Goal: Information Seeking & Learning: Learn about a topic

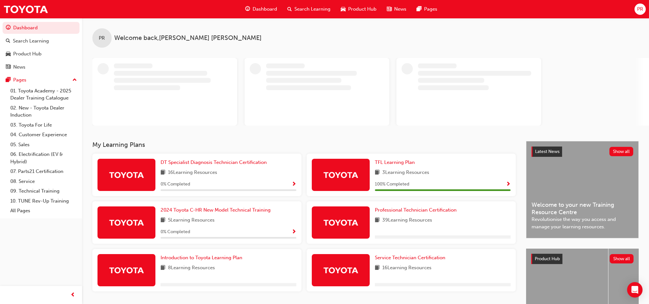
click at [315, 9] on span "Search Learning" at bounding box center [312, 8] width 36 height 7
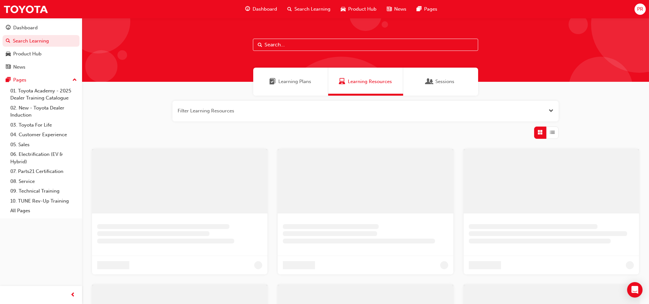
click at [307, 44] on input "text" at bounding box center [365, 45] width 225 height 12
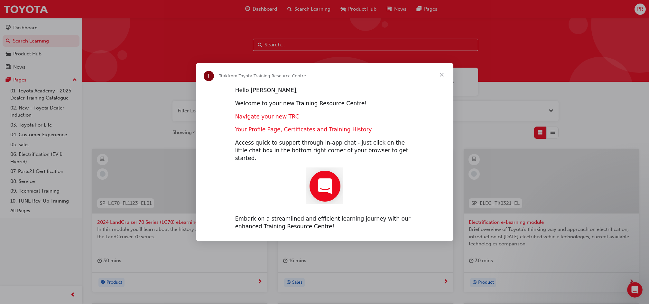
click at [442, 79] on span "Close" at bounding box center [441, 74] width 23 height 23
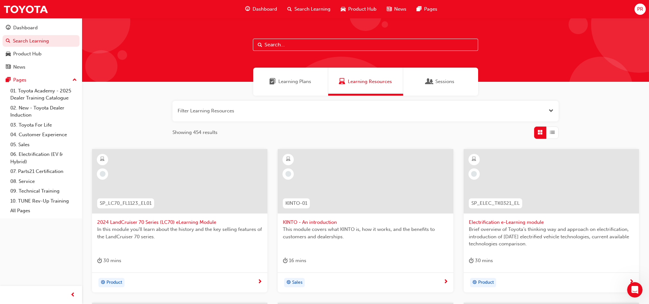
click at [318, 43] on input "text" at bounding box center [365, 45] width 225 height 12
paste input "ESM_052022_ELEARN"
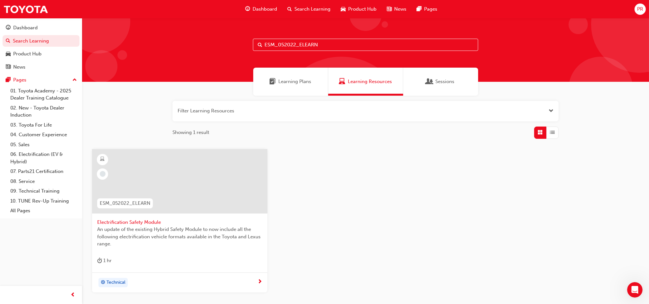
type input "ESM_052022_ELEARN"
click at [128, 219] on span "Electrification Safety Module" at bounding box center [179, 221] width 165 height 7
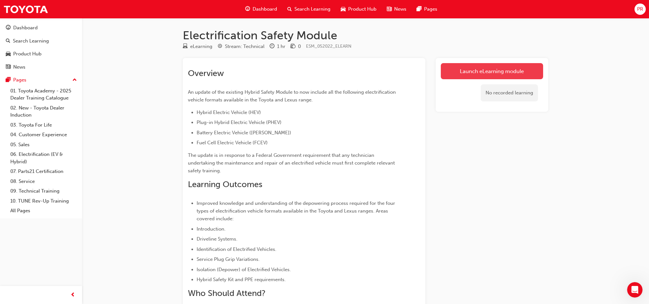
click at [466, 73] on link "Launch eLearning module" at bounding box center [492, 71] width 102 height 16
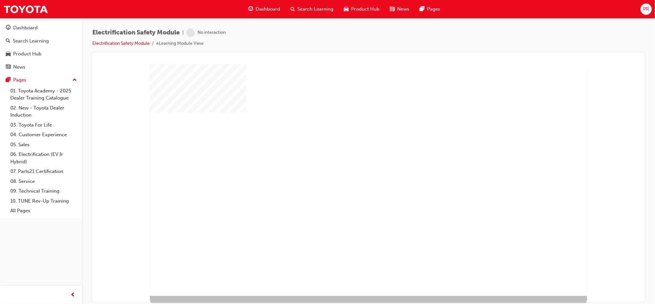
click at [350, 161] on div "play" at bounding box center [350, 161] width 0 height 0
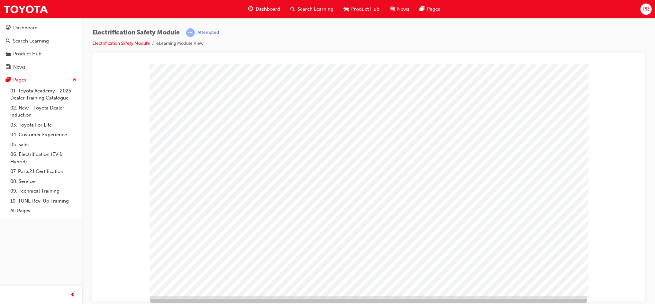
drag, startPoint x: 375, startPoint y: 118, endPoint x: 414, endPoint y: 113, distance: 39.6
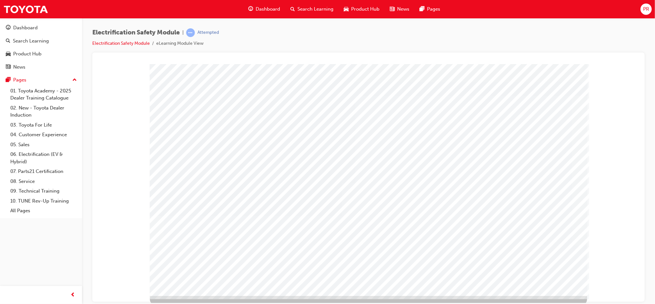
drag, startPoint x: 430, startPoint y: 115, endPoint x: 517, endPoint y: 150, distance: 94.5
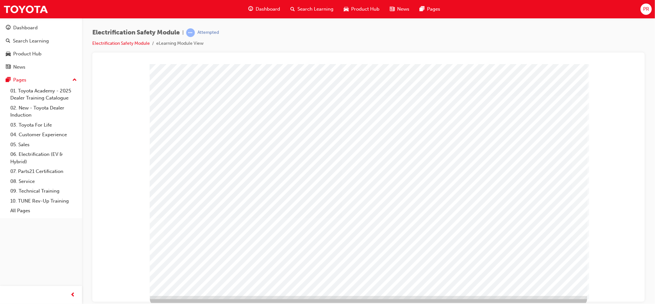
drag, startPoint x: 415, startPoint y: 257, endPoint x: 482, endPoint y: 254, distance: 66.9
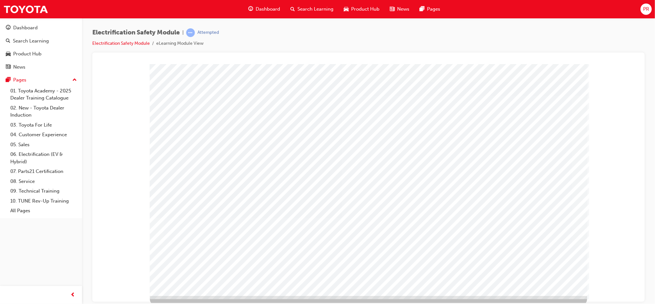
drag, startPoint x: 481, startPoint y: 254, endPoint x: 486, endPoint y: 254, distance: 4.8
drag, startPoint x: 502, startPoint y: 254, endPoint x: 506, endPoint y: 252, distance: 4.0
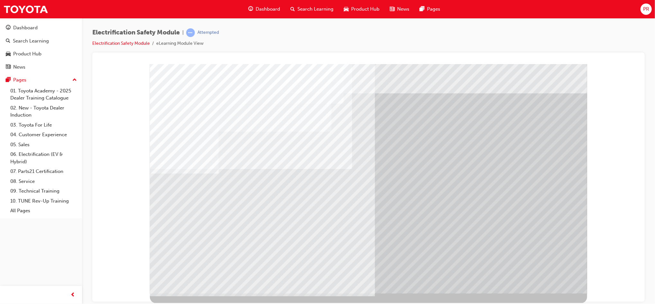
drag, startPoint x: 310, startPoint y: 186, endPoint x: 313, endPoint y: 187, distance: 3.5
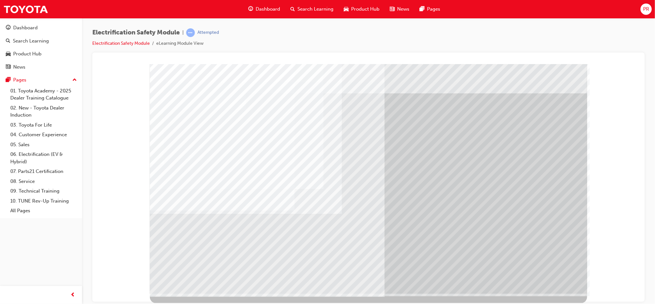
click at [538, 273] on div "Navigation" at bounding box center [368, 177] width 437 height 232
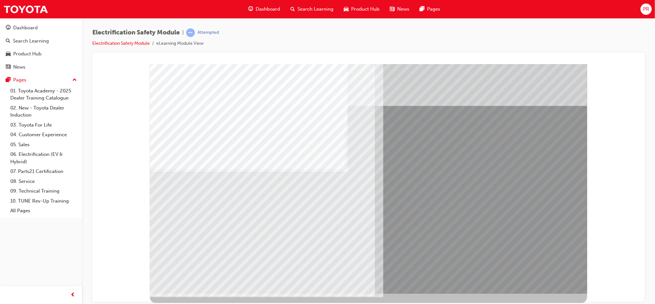
drag, startPoint x: 206, startPoint y: 241, endPoint x: 250, endPoint y: 232, distance: 44.9
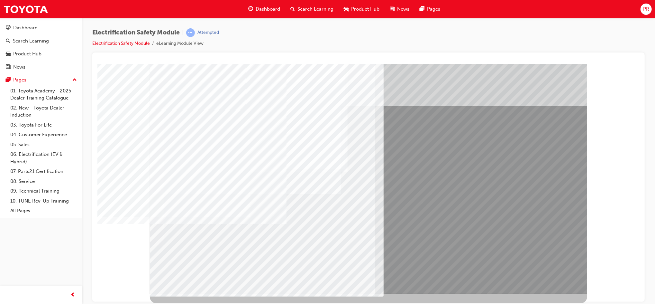
click at [526, 278] on div "multistate" at bounding box center [368, 177] width 437 height 232
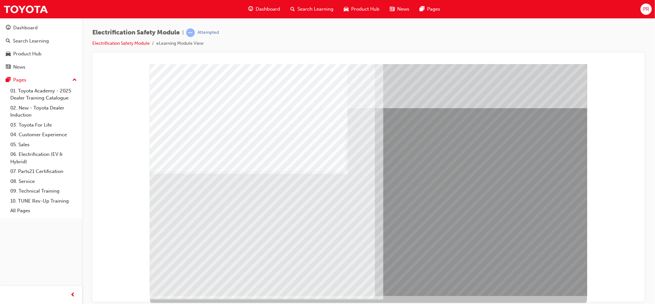
drag, startPoint x: 206, startPoint y: 245, endPoint x: 229, endPoint y: 241, distance: 22.7
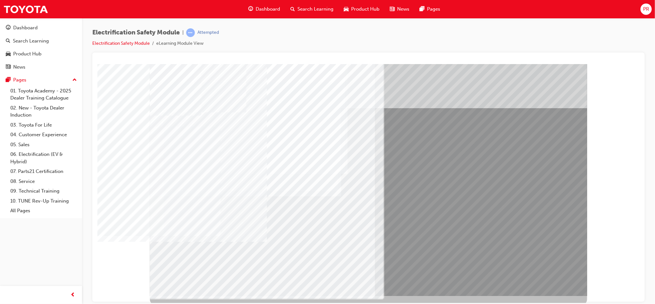
drag, startPoint x: 242, startPoint y: 241, endPoint x: 280, endPoint y: 237, distance: 37.9
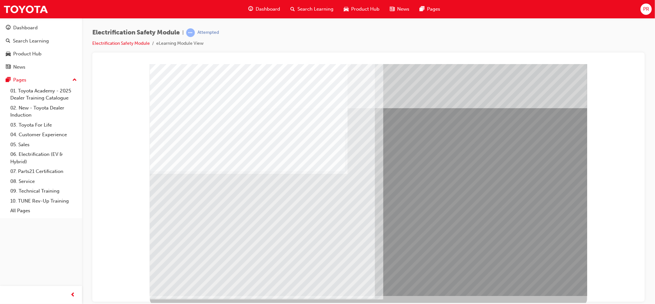
drag, startPoint x: 211, startPoint y: 246, endPoint x: 236, endPoint y: 242, distance: 25.1
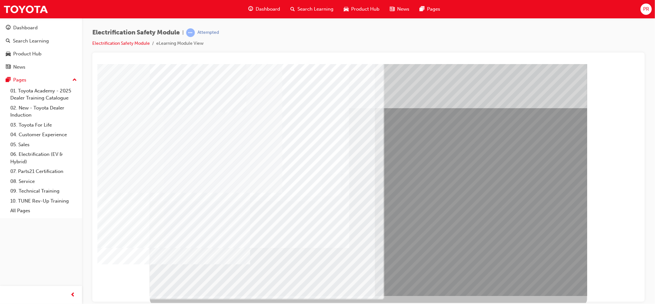
drag, startPoint x: 237, startPoint y: 242, endPoint x: 245, endPoint y: 243, distance: 7.7
drag, startPoint x: 292, startPoint y: 241, endPoint x: 327, endPoint y: 243, distance: 35.4
drag, startPoint x: 327, startPoint y: 243, endPoint x: 423, endPoint y: 264, distance: 97.7
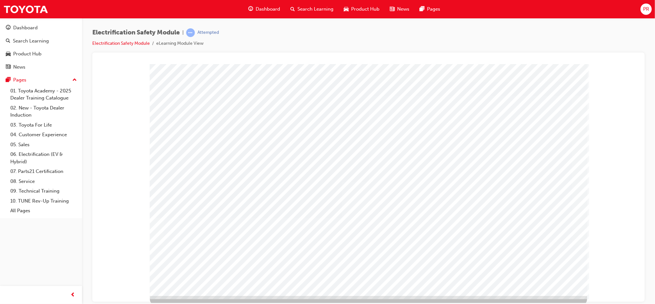
drag, startPoint x: 475, startPoint y: 183, endPoint x: 518, endPoint y: 165, distance: 46.2
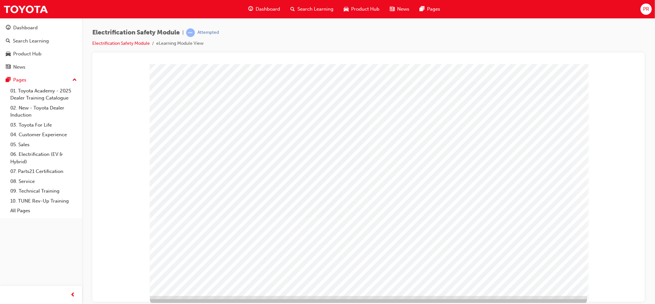
drag, startPoint x: 540, startPoint y: 114, endPoint x: 536, endPoint y: 122, distance: 8.8
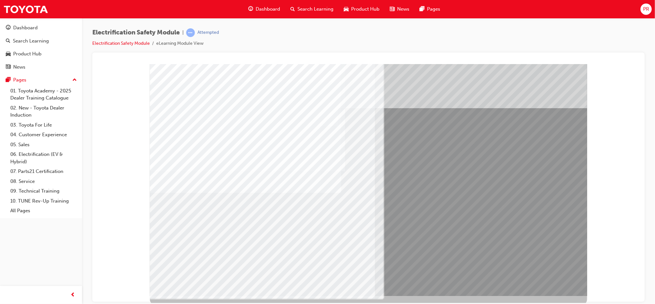
drag, startPoint x: 269, startPoint y: 242, endPoint x: 273, endPoint y: 242, distance: 4.5
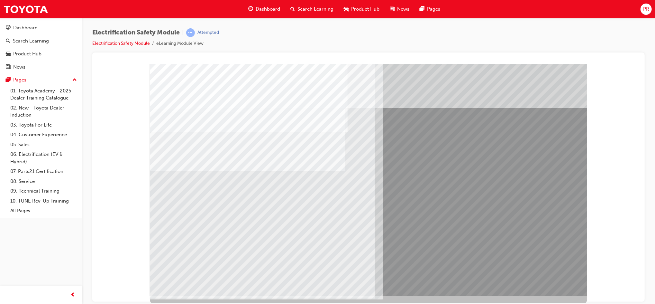
drag, startPoint x: 199, startPoint y: 234, endPoint x: 204, endPoint y: 232, distance: 5.4
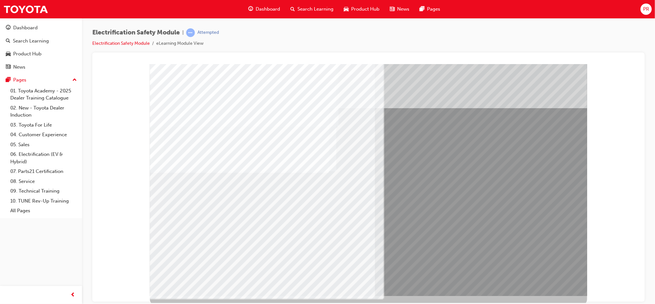
drag, startPoint x: 330, startPoint y: 243, endPoint x: 363, endPoint y: 253, distance: 34.9
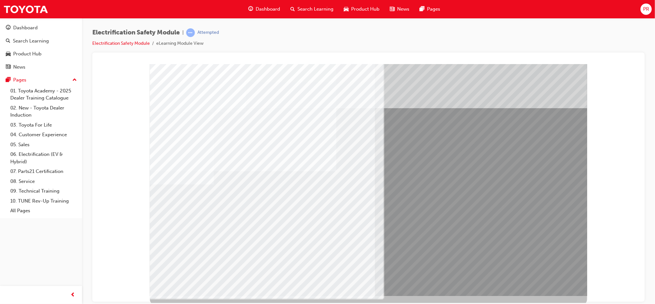
drag, startPoint x: 234, startPoint y: 235, endPoint x: 238, endPoint y: 235, distance: 3.6
drag, startPoint x: 241, startPoint y: 236, endPoint x: 281, endPoint y: 237, distance: 40.2
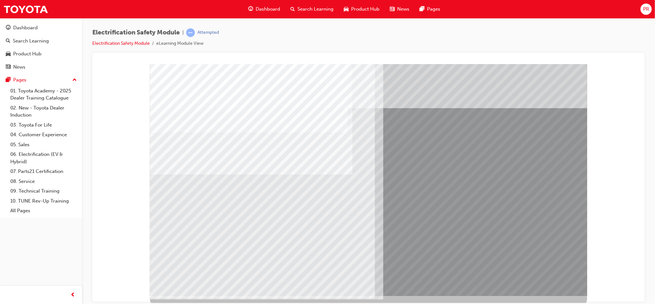
drag, startPoint x: 196, startPoint y: 224, endPoint x: 249, endPoint y: 235, distance: 54.7
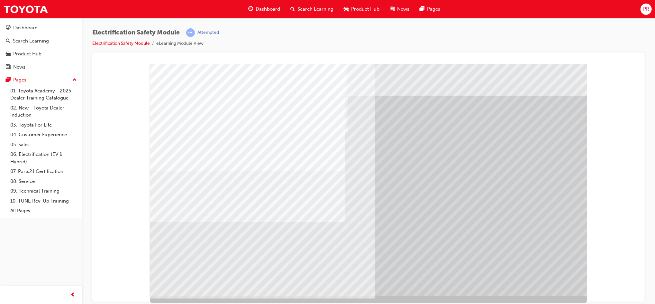
drag, startPoint x: 189, startPoint y: 223, endPoint x: 204, endPoint y: 225, distance: 15.0
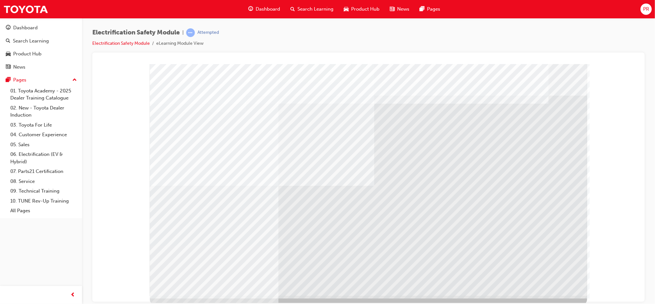
drag, startPoint x: 224, startPoint y: 211, endPoint x: 322, endPoint y: 213, distance: 97.1
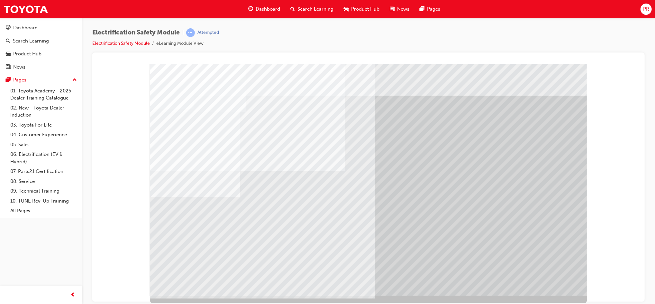
drag, startPoint x: 235, startPoint y: 232, endPoint x: 251, endPoint y: 236, distance: 16.4
drag, startPoint x: 297, startPoint y: 241, endPoint x: 301, endPoint y: 241, distance: 4.2
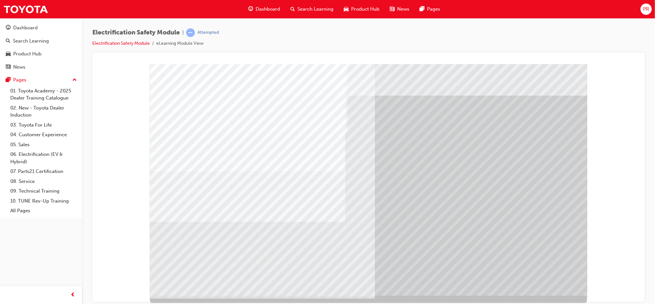
drag, startPoint x: 182, startPoint y: 226, endPoint x: 186, endPoint y: 226, distance: 4.5
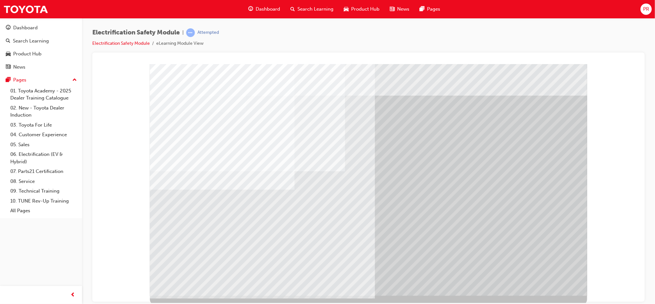
drag, startPoint x: 208, startPoint y: 226, endPoint x: 228, endPoint y: 231, distance: 20.5
drag, startPoint x: 239, startPoint y: 233, endPoint x: 247, endPoint y: 234, distance: 8.7
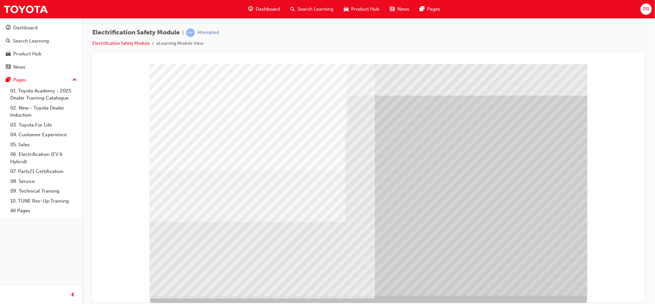
drag, startPoint x: 199, startPoint y: 230, endPoint x: 237, endPoint y: 232, distance: 38.0
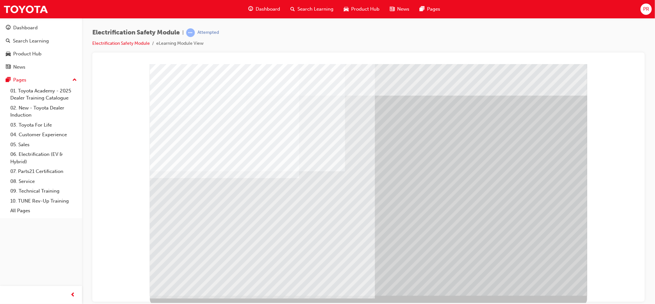
drag, startPoint x: 244, startPoint y: 233, endPoint x: 258, endPoint y: 235, distance: 14.6
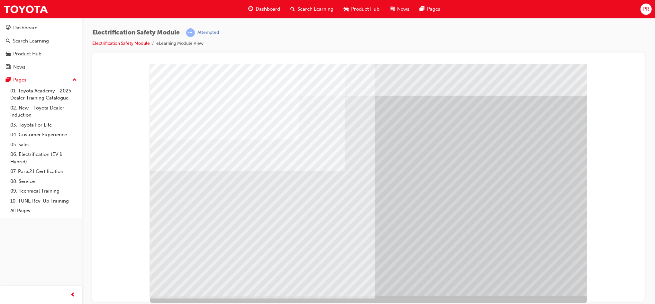
drag, startPoint x: 331, startPoint y: 242, endPoint x: 334, endPoint y: 243, distance: 4.0
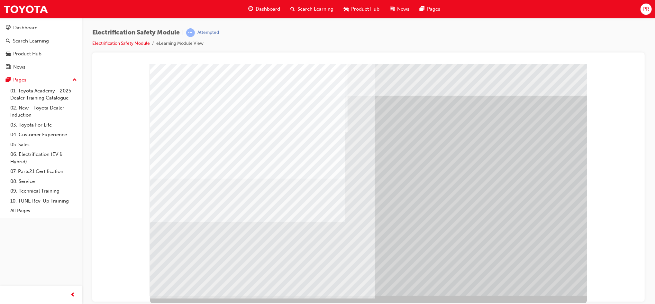
drag, startPoint x: 203, startPoint y: 242, endPoint x: 207, endPoint y: 241, distance: 5.0
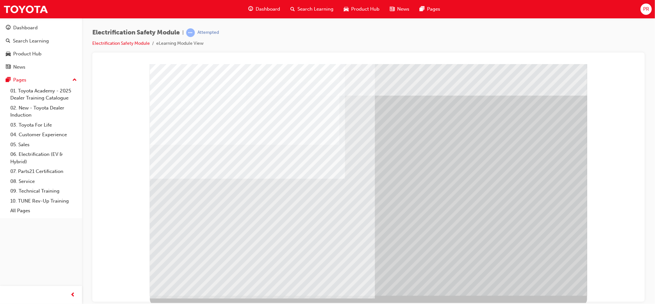
drag, startPoint x: 240, startPoint y: 239, endPoint x: 244, endPoint y: 239, distance: 4.5
drag, startPoint x: 321, startPoint y: 243, endPoint x: 327, endPoint y: 243, distance: 5.8
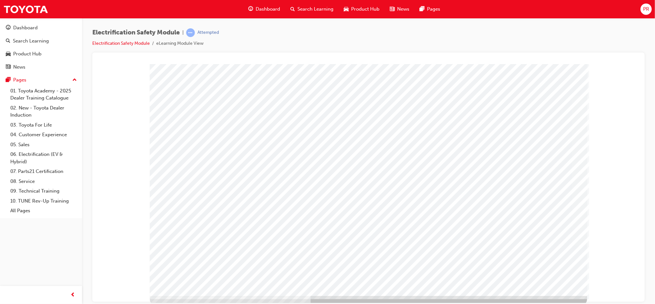
drag, startPoint x: 394, startPoint y: 248, endPoint x: 388, endPoint y: 248, distance: 5.8
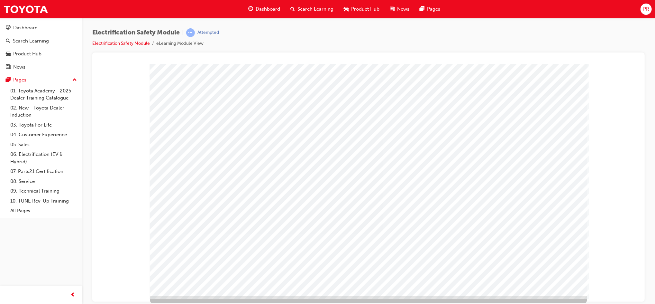
drag, startPoint x: 388, startPoint y: 248, endPoint x: 430, endPoint y: 253, distance: 41.8
click at [403, 250] on div "multistate" at bounding box center [368, 180] width 437 height 232
drag, startPoint x: 494, startPoint y: 247, endPoint x: 537, endPoint y: 251, distance: 43.6
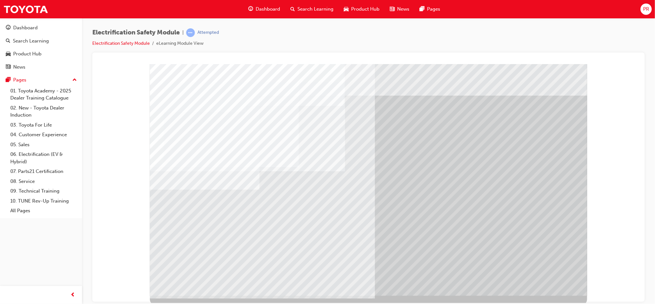
drag, startPoint x: 241, startPoint y: 214, endPoint x: 249, endPoint y: 233, distance: 21.2
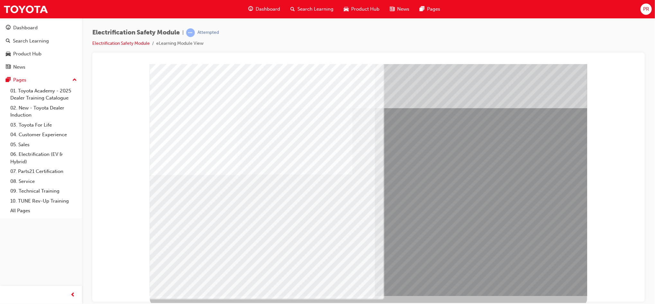
drag, startPoint x: 210, startPoint y: 229, endPoint x: 222, endPoint y: 229, distance: 11.6
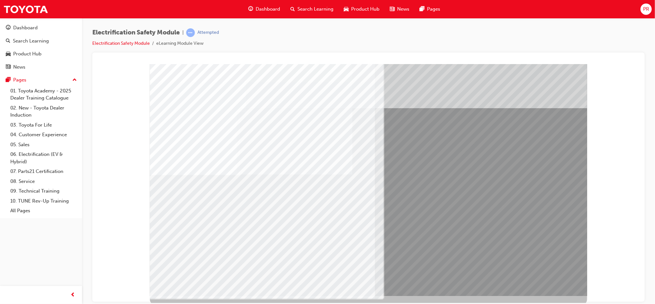
drag, startPoint x: 313, startPoint y: 236, endPoint x: 320, endPoint y: 237, distance: 6.9
click at [314, 235] on div "multistate" at bounding box center [368, 180] width 437 height 232
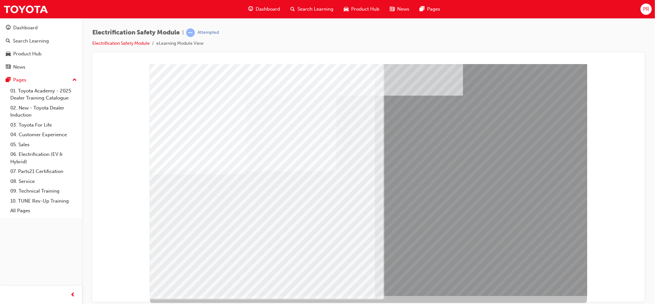
drag, startPoint x: 238, startPoint y: 230, endPoint x: 246, endPoint y: 231, distance: 8.1
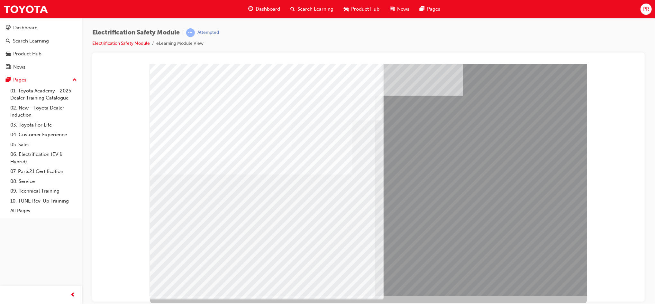
drag, startPoint x: 301, startPoint y: 258, endPoint x: 318, endPoint y: 262, distance: 16.9
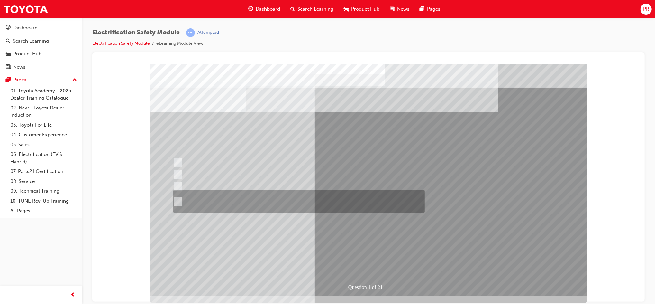
click at [274, 201] on div at bounding box center [296, 200] width 251 height 23
radio input "true"
click at [274, 201] on div at bounding box center [296, 200] width 251 height 23
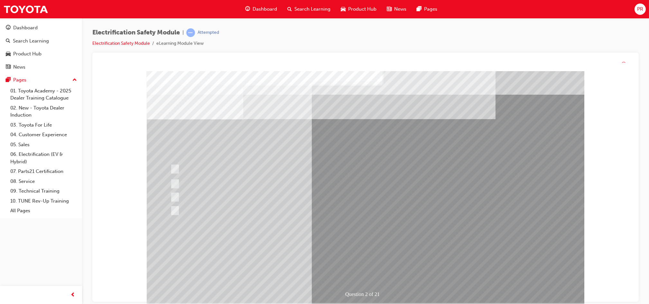
click at [364, 264] on div "Question 2 of 21" at bounding box center [364, 187] width 437 height 232
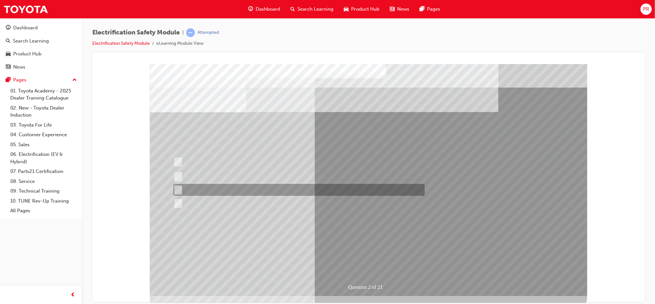
click at [271, 194] on div at bounding box center [296, 190] width 251 height 12
radio input "true"
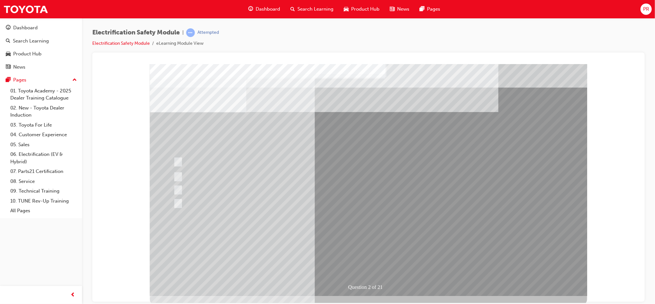
drag, startPoint x: 336, startPoint y: 245, endPoint x: 368, endPoint y: 255, distance: 33.3
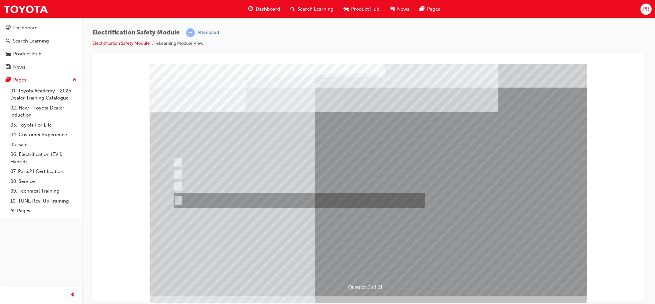
click at [276, 194] on div at bounding box center [297, 200] width 251 height 15
radio input "true"
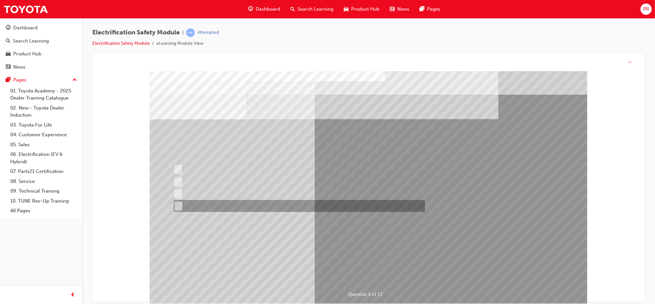
drag, startPoint x: 293, startPoint y: 202, endPoint x: 323, endPoint y: 224, distance: 36.3
click at [295, 202] on div at bounding box center [297, 206] width 251 height 12
checkbox input "true"
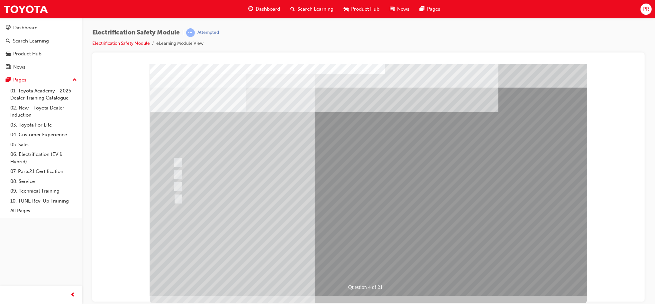
drag, startPoint x: 394, startPoint y: 274, endPoint x: 374, endPoint y: 260, distance: 24.3
click at [381, 266] on div "Question 4 of 21" at bounding box center [368, 180] width 437 height 232
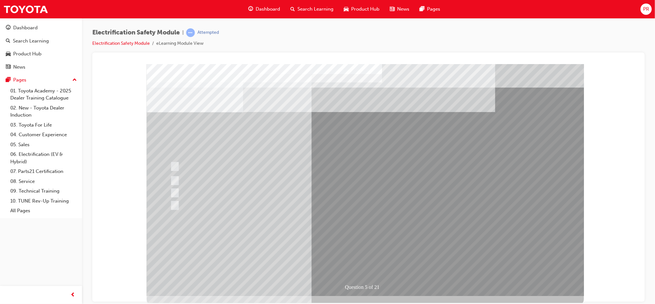
drag, startPoint x: 305, startPoint y: 206, endPoint x: 305, endPoint y: 199, distance: 7.4
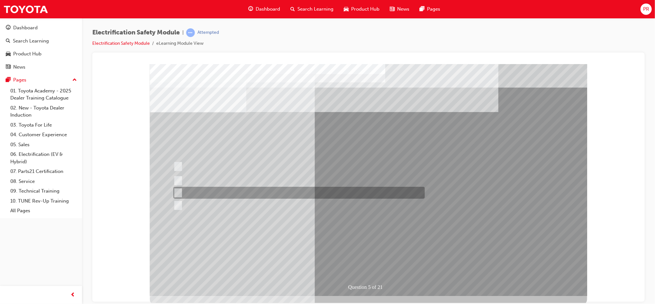
click at [272, 192] on div at bounding box center [296, 193] width 251 height 12
checkbox input "true"
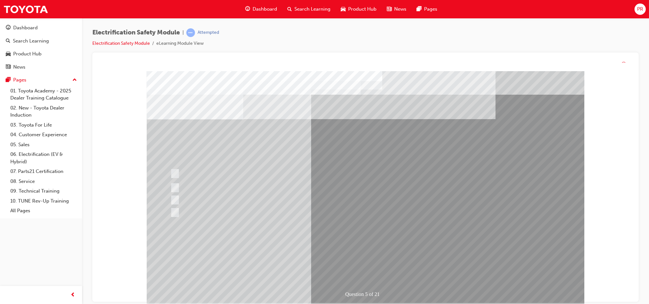
click at [268, 211] on div "Question 5 of 21" at bounding box center [364, 187] width 437 height 232
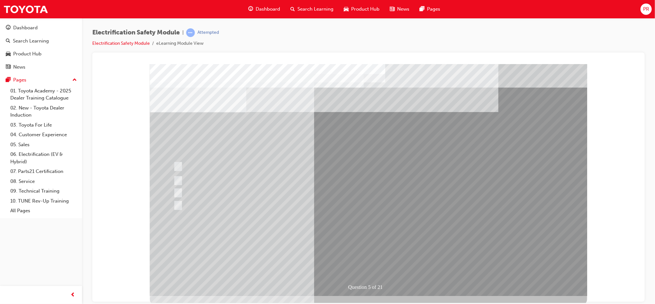
click at [285, 202] on div at bounding box center [296, 205] width 251 height 12
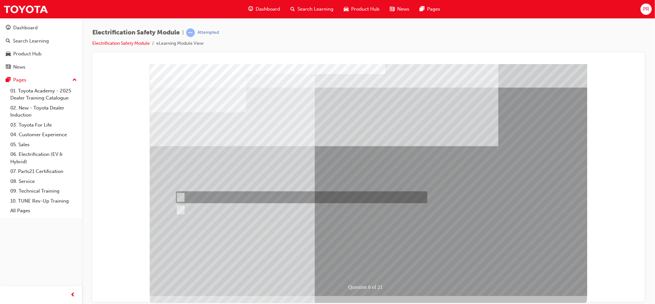
click at [208, 192] on div at bounding box center [299, 197] width 251 height 12
radio input "true"
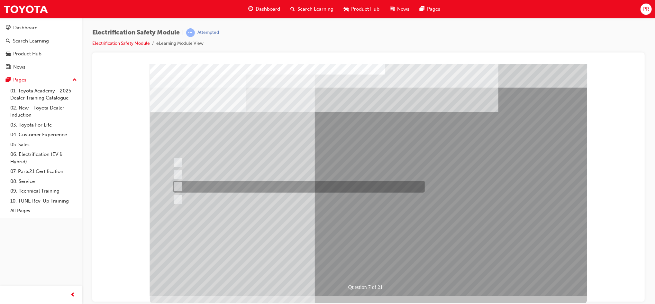
click at [239, 181] on div at bounding box center [296, 186] width 251 height 12
radio input "true"
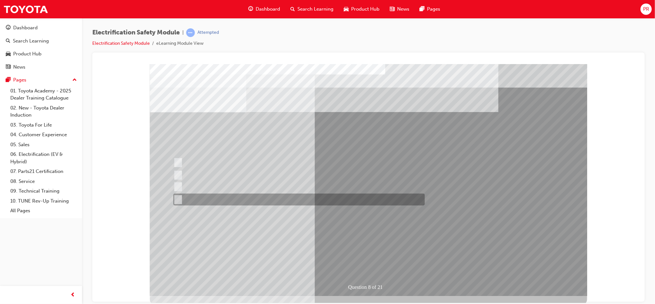
click at [243, 196] on div at bounding box center [296, 199] width 251 height 12
radio input "true"
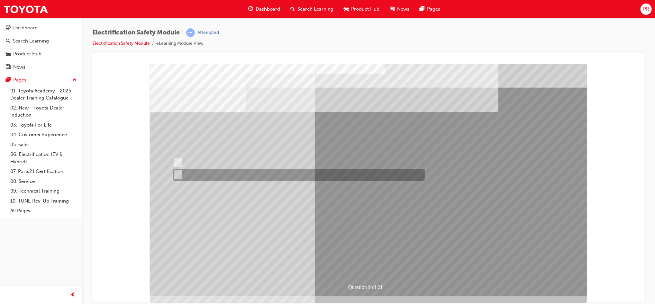
click at [202, 171] on div at bounding box center [296, 175] width 251 height 12
radio input "true"
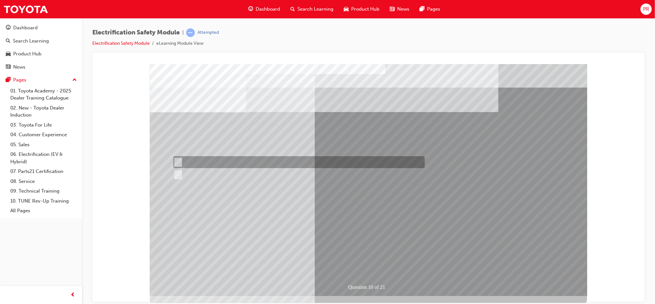
click at [187, 159] on div at bounding box center [296, 162] width 251 height 12
radio input "true"
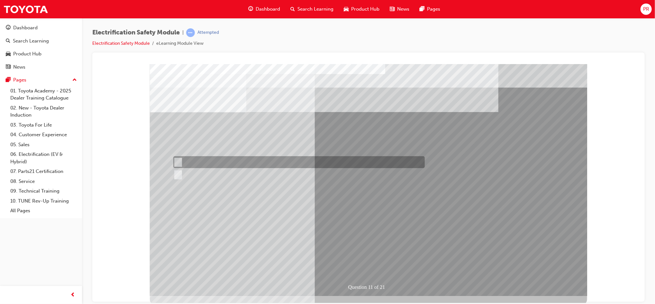
click at [185, 165] on div at bounding box center [296, 162] width 251 height 12
radio input "true"
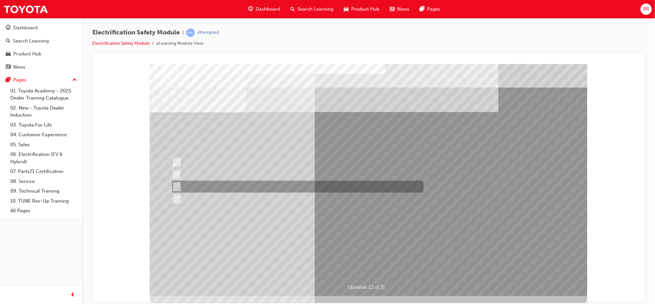
click at [234, 187] on div at bounding box center [295, 186] width 251 height 12
radio input "true"
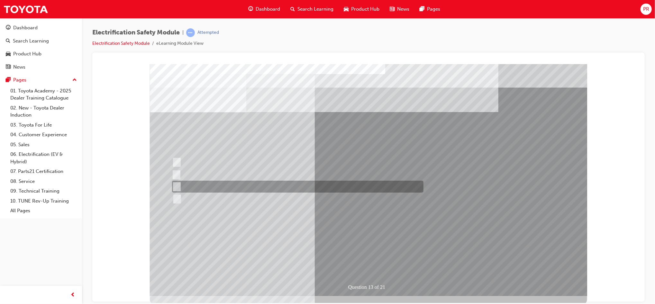
click at [279, 185] on div at bounding box center [295, 186] width 251 height 12
radio input "true"
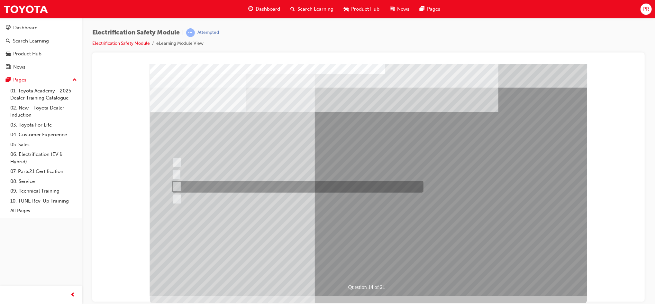
click at [228, 183] on div at bounding box center [295, 186] width 251 height 12
radio input "true"
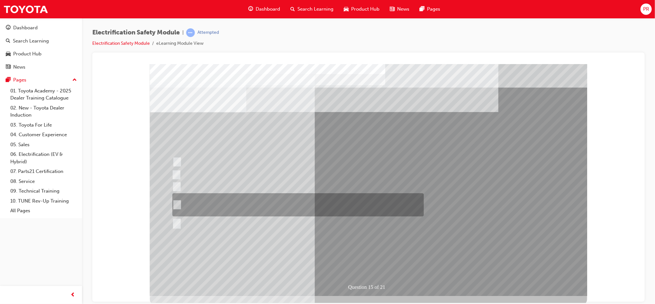
click at [261, 197] on div at bounding box center [295, 204] width 251 height 23
radio input "true"
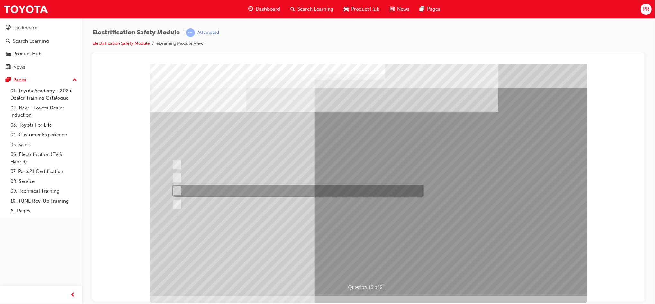
click at [264, 191] on div at bounding box center [295, 191] width 251 height 12
radio input "true"
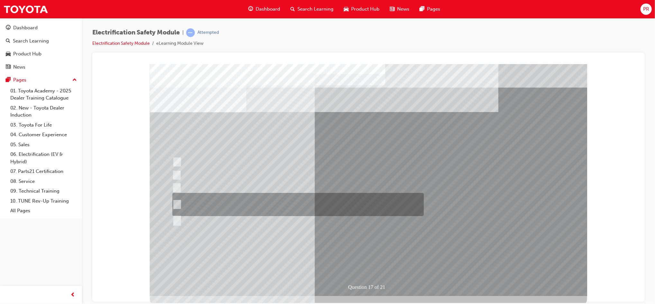
click at [274, 201] on div at bounding box center [295, 204] width 251 height 23
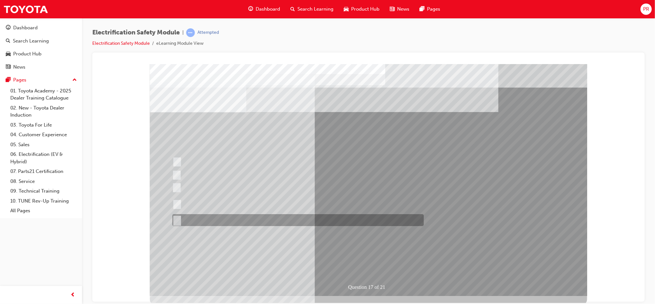
click at [230, 214] on div at bounding box center [295, 220] width 251 height 12
radio input "false"
radio input "true"
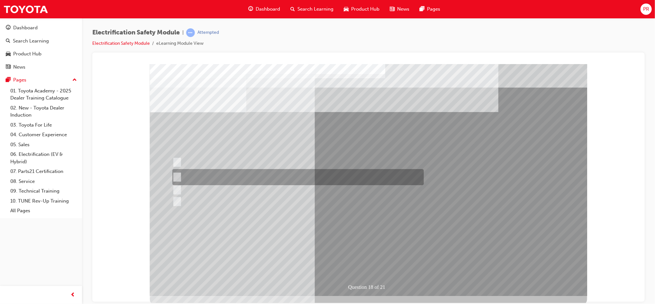
click at [223, 171] on div at bounding box center [295, 177] width 251 height 16
radio input "true"
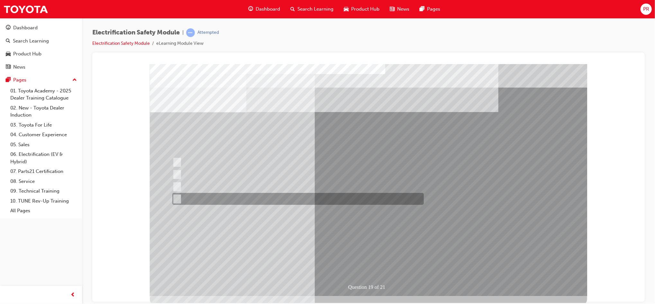
click at [296, 199] on div at bounding box center [295, 199] width 251 height 12
radio input "true"
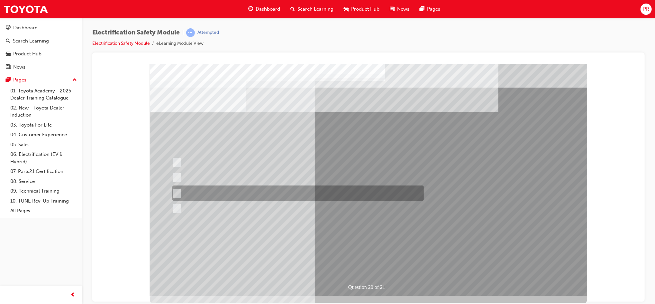
click at [324, 196] on div at bounding box center [295, 192] width 251 height 15
radio input "true"
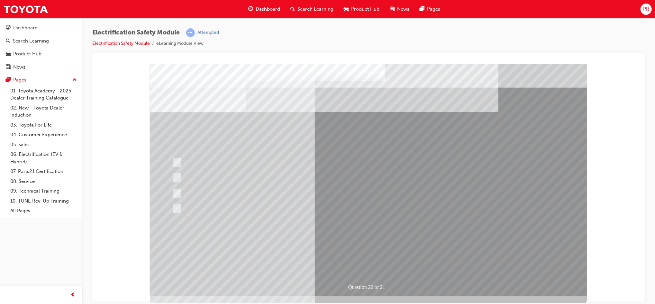
drag, startPoint x: 258, startPoint y: 196, endPoint x: 259, endPoint y: 204, distance: 8.7
click at [258, 202] on div at bounding box center [295, 208] width 251 height 12
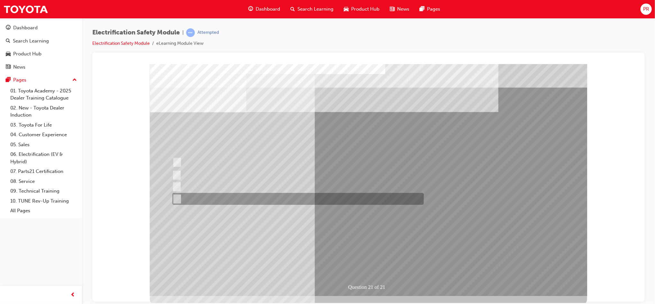
click at [289, 193] on div at bounding box center [295, 199] width 251 height 12
radio input "true"
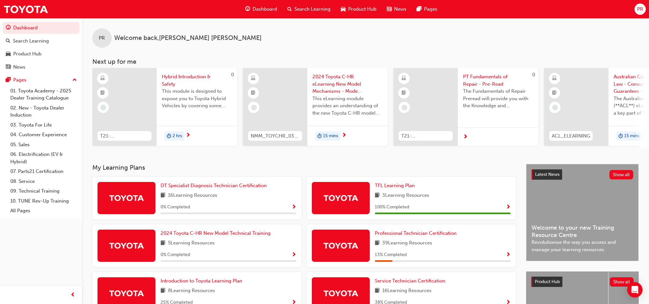
click at [307, 6] on span "Search Learning" at bounding box center [312, 8] width 36 height 7
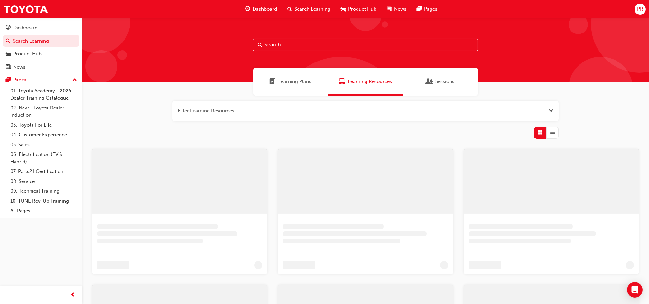
click at [273, 43] on input "text" at bounding box center [365, 45] width 225 height 12
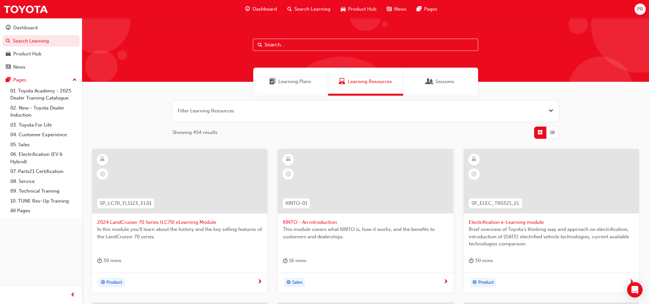
paste input "ESM_052022_ELEARN"
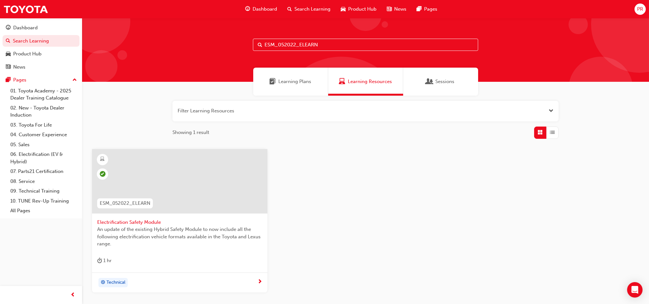
type input "ESM_052022_ELEARN"
click at [302, 155] on div "ESM_052022_ELEARN Electrification Safety Module An update of the existing Hybri…" at bounding box center [365, 226] width 557 height 154
click at [642, 7] on span "PR" at bounding box center [640, 8] width 6 height 7
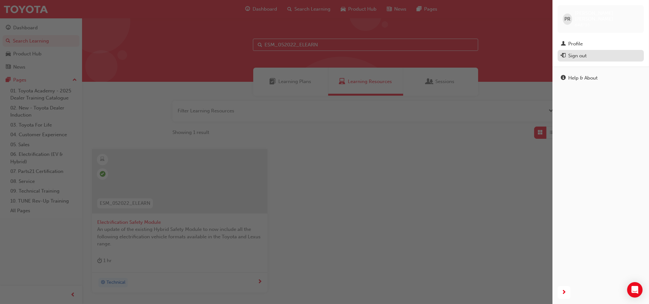
click at [582, 50] on button "Sign out" at bounding box center [600, 56] width 86 height 12
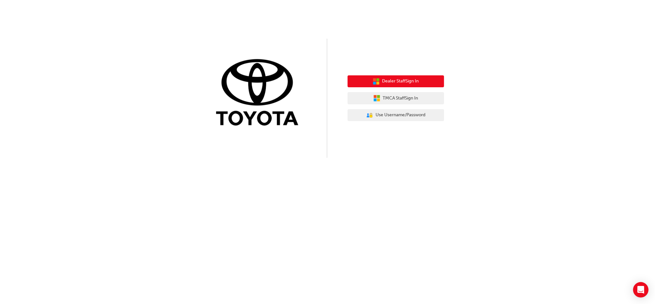
click at [405, 84] on span "Dealer Staff Sign In" at bounding box center [400, 80] width 37 height 7
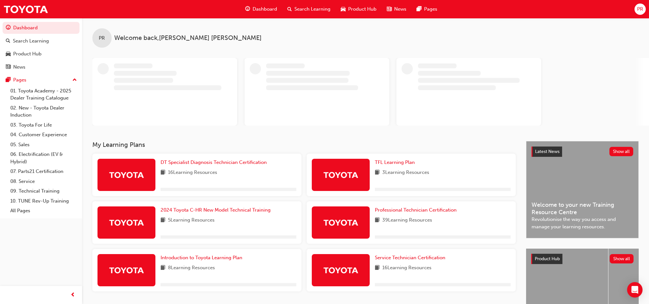
click at [640, 8] on span "PR" at bounding box center [640, 8] width 6 height 7
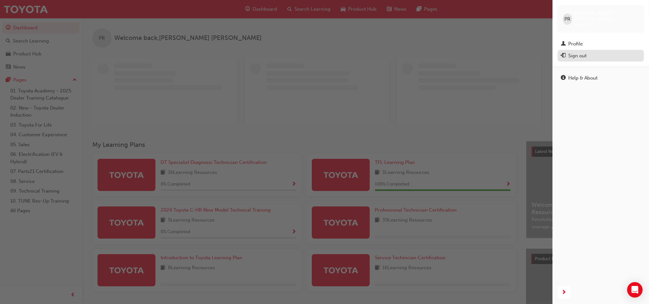
click at [586, 52] on div "Sign out" at bounding box center [577, 55] width 18 height 7
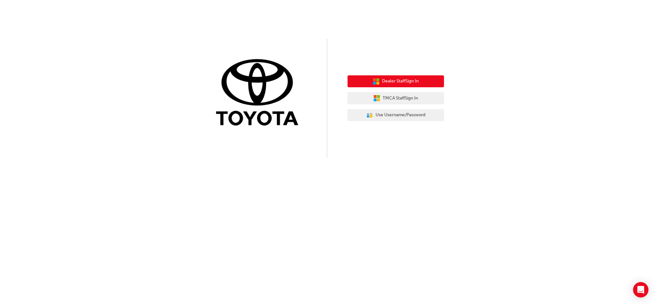
click at [393, 87] on button "Dealer Staff Sign In" at bounding box center [396, 81] width 96 height 12
